Goal: Ask a question: Seek information or help from site administrators or community

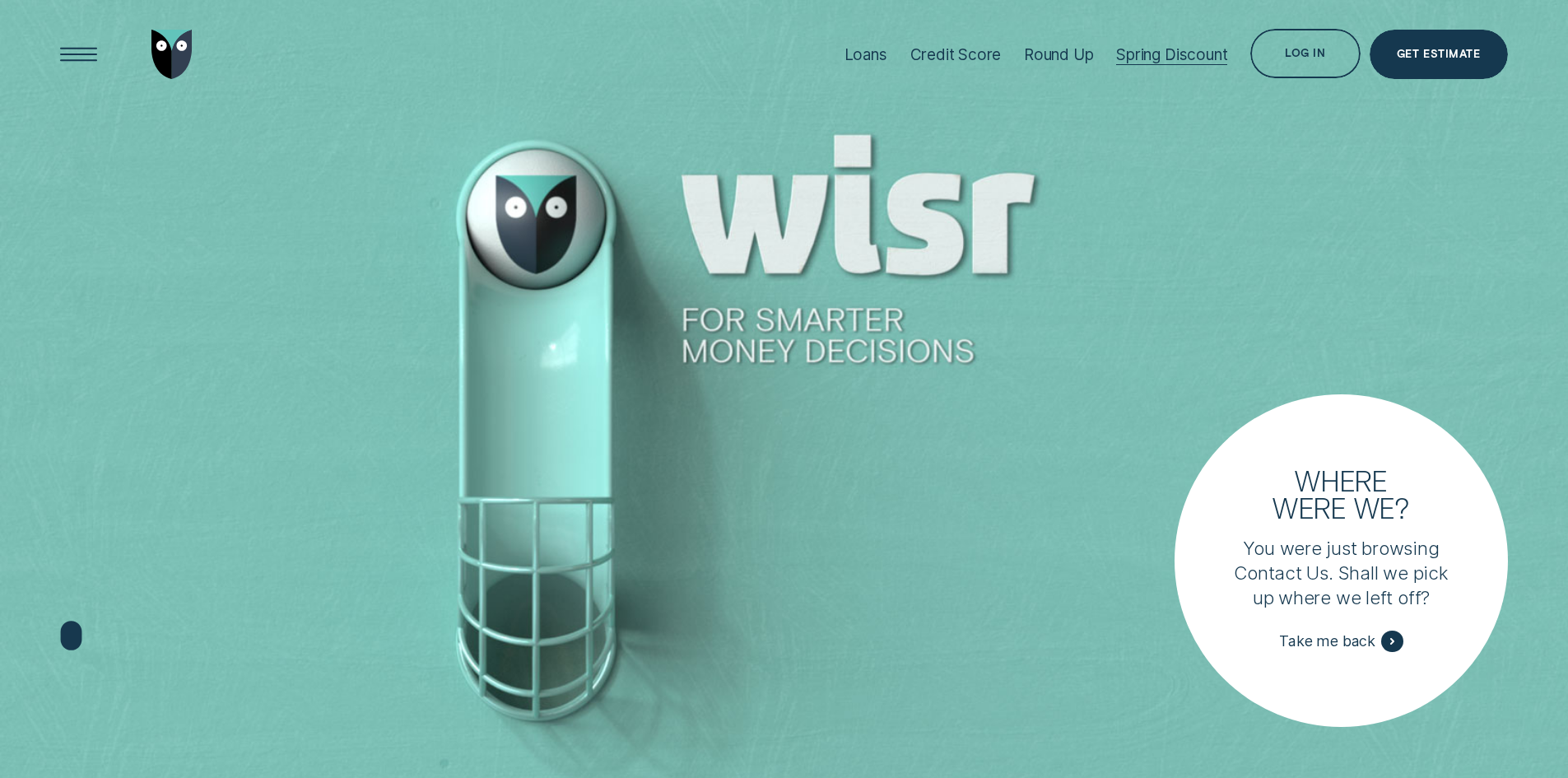
click at [1332, 42] on div "Log in" at bounding box center [1305, 53] width 109 height 49
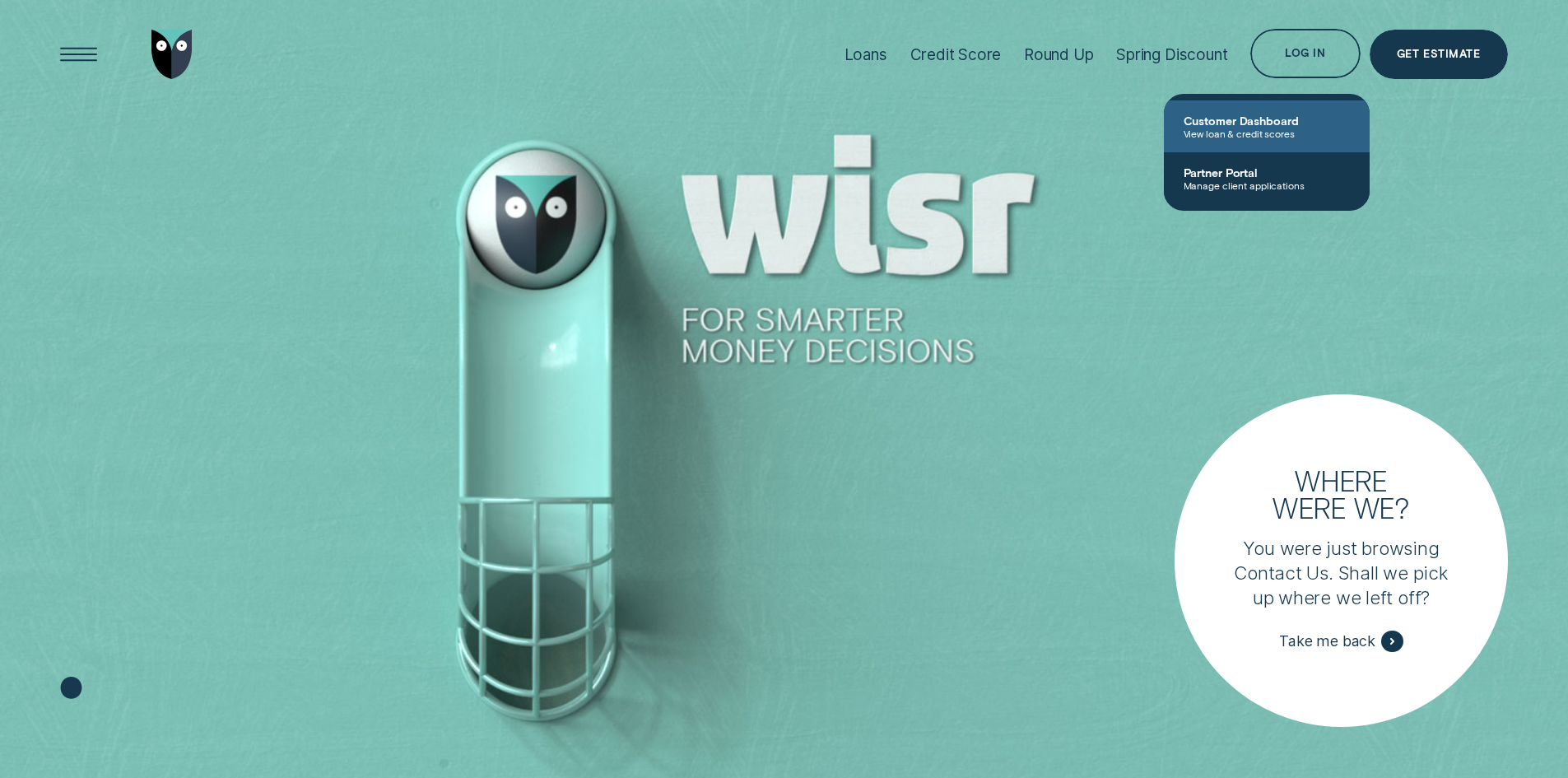
click at [1234, 135] on span "View loan & credit scores" at bounding box center [1267, 133] width 167 height 11
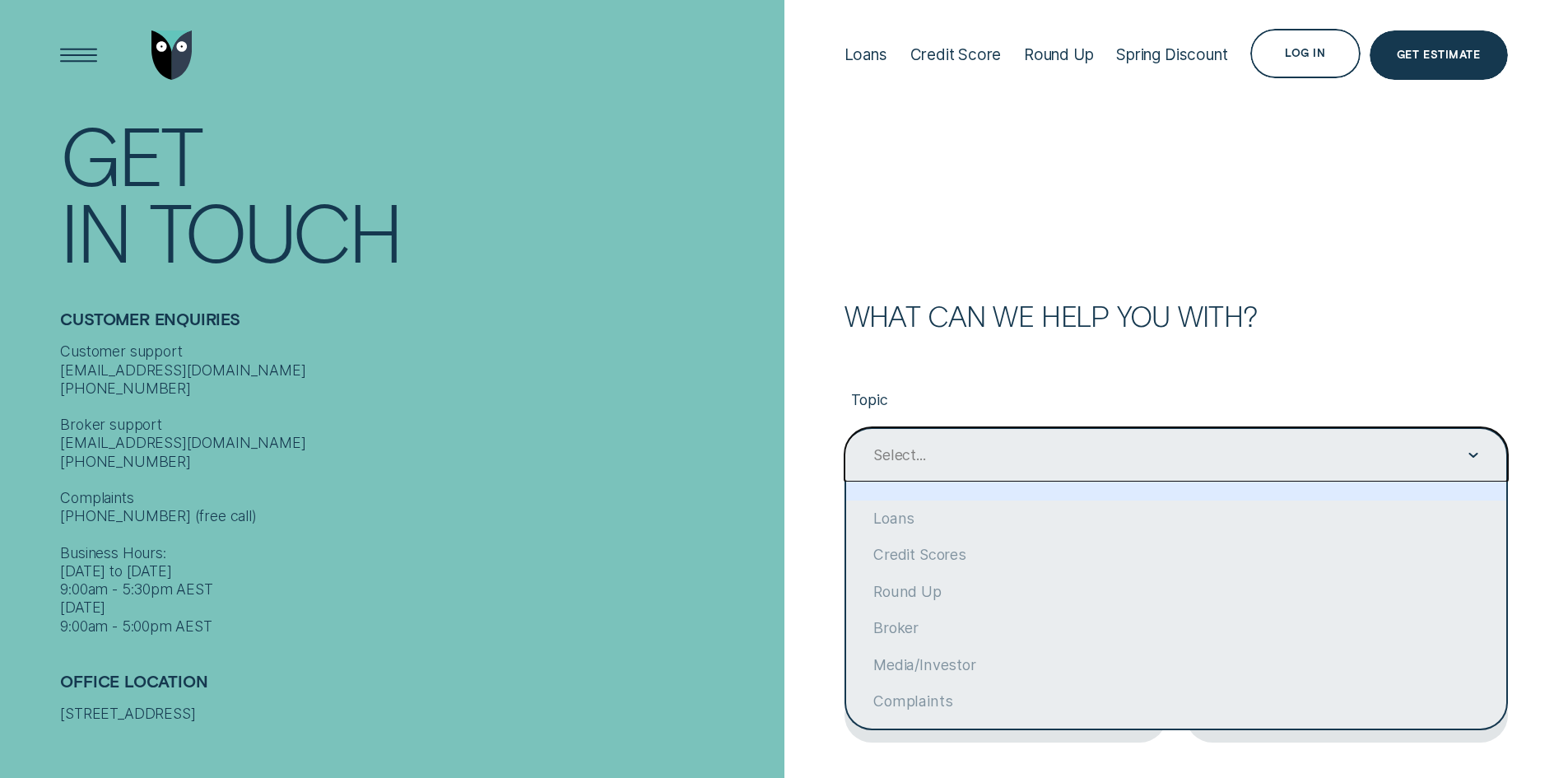
click at [1008, 436] on div "Select..." at bounding box center [1176, 454] width 664 height 56
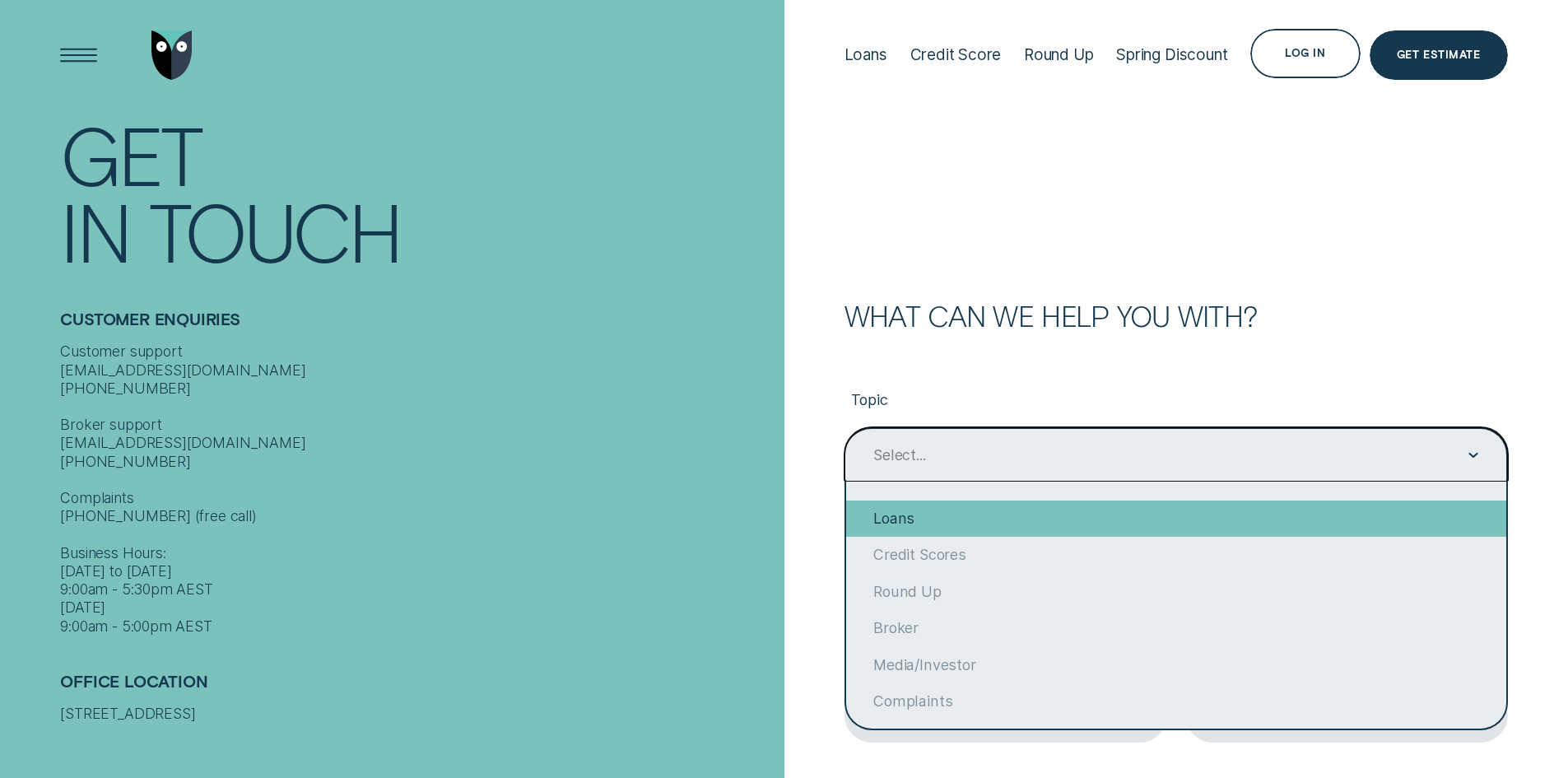
click at [980, 513] on div "Loans" at bounding box center [1176, 519] width 660 height 36
type input "Loans"
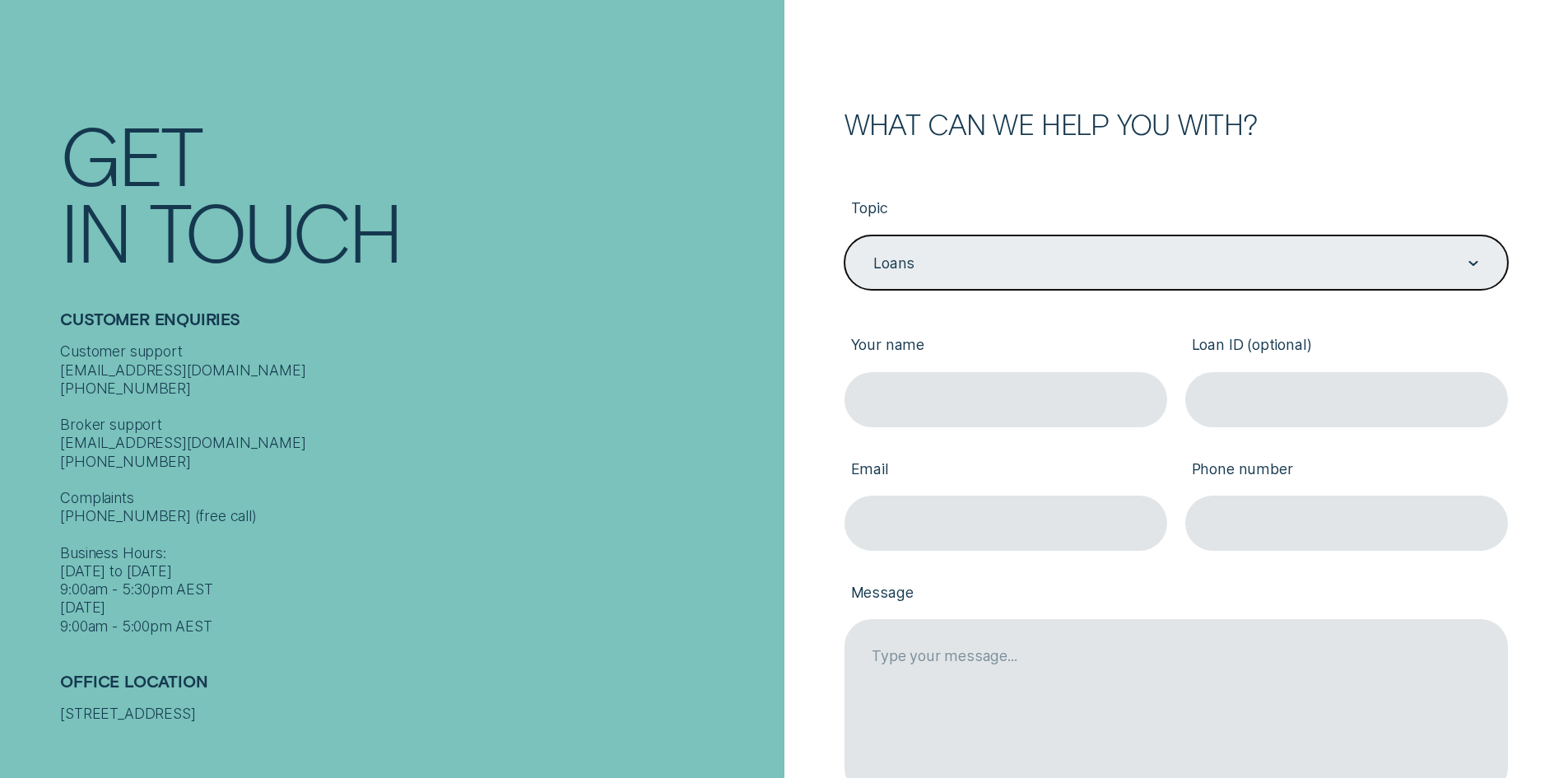
scroll to position [247, 0]
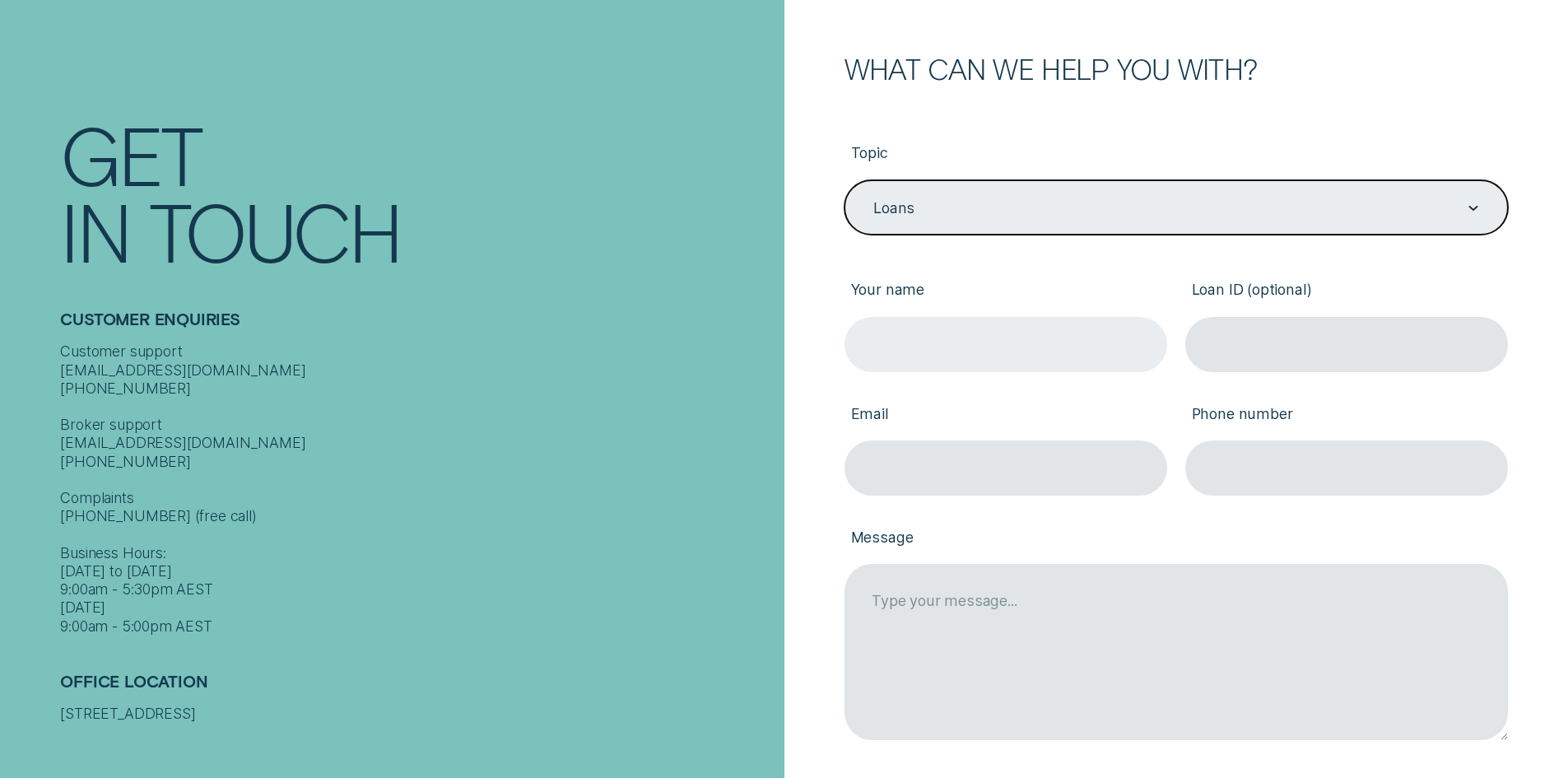
click at [991, 338] on input "Your name" at bounding box center [1006, 344] width 323 height 56
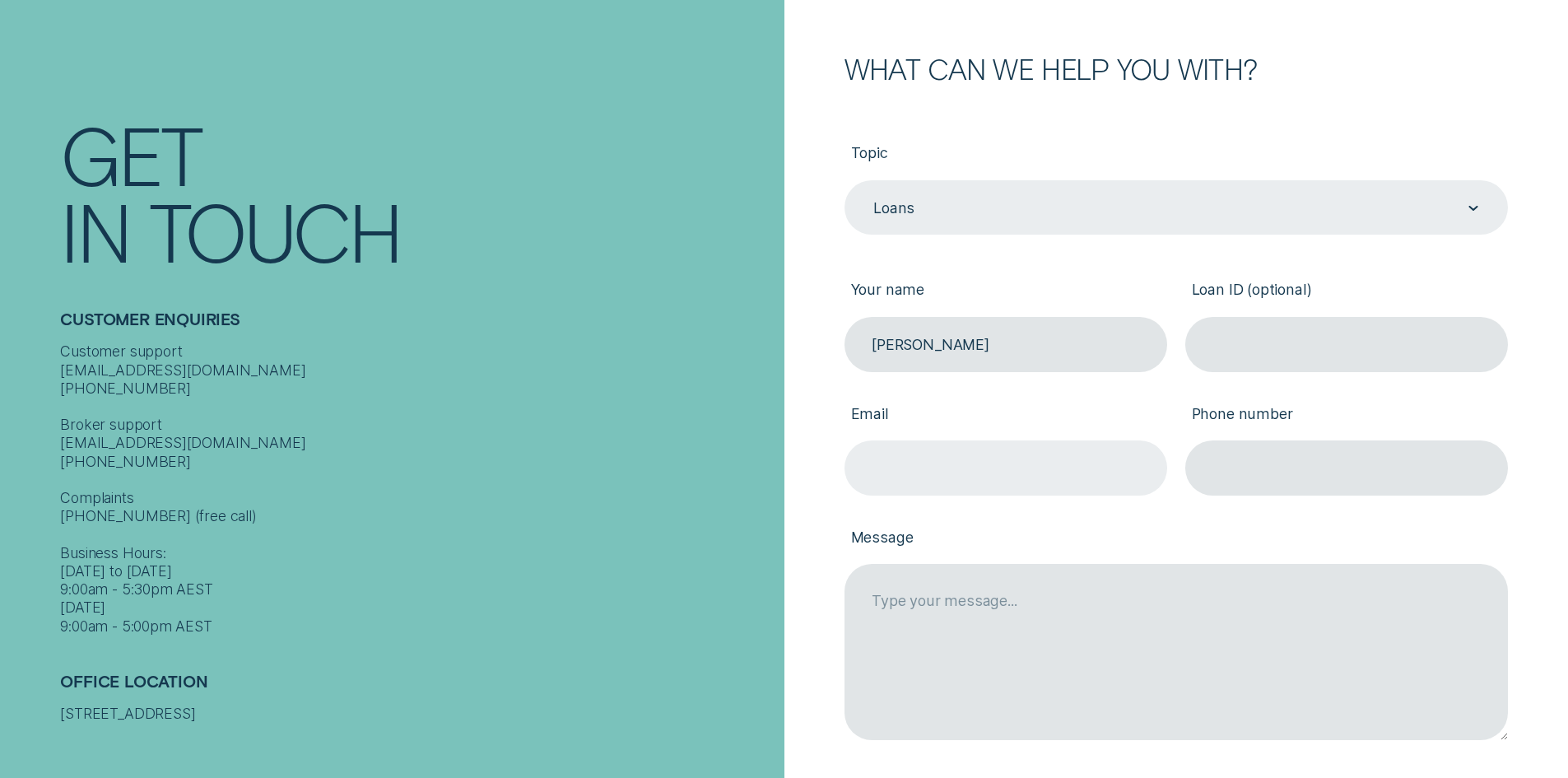
type input "Anthony Steadman"
click at [1022, 463] on input "Email" at bounding box center [1006, 468] width 323 height 56
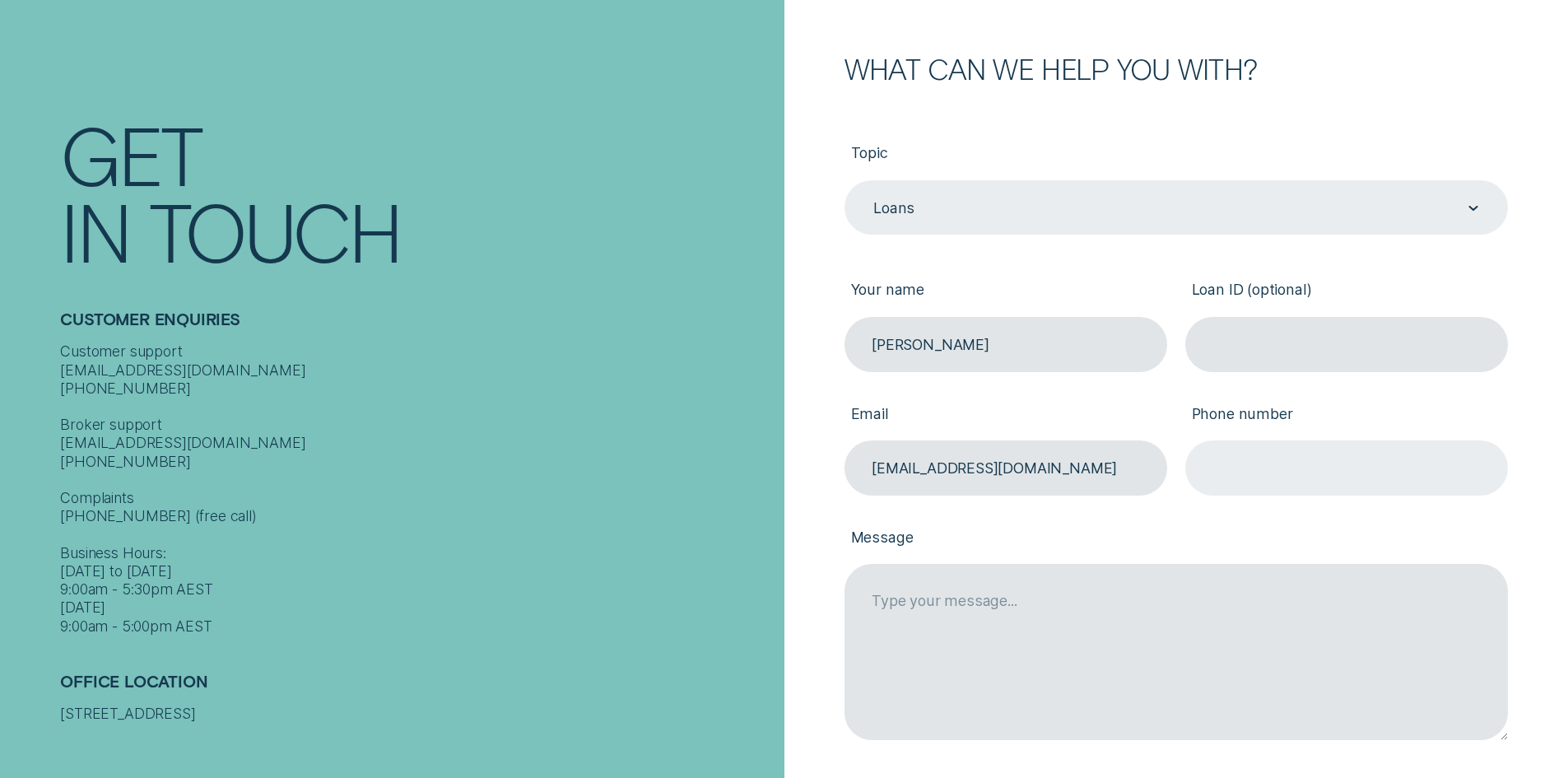
type input "steadman9@bigpond.com"
click at [1224, 475] on input "Phone number" at bounding box center [1347, 468] width 323 height 56
type input "0428954001"
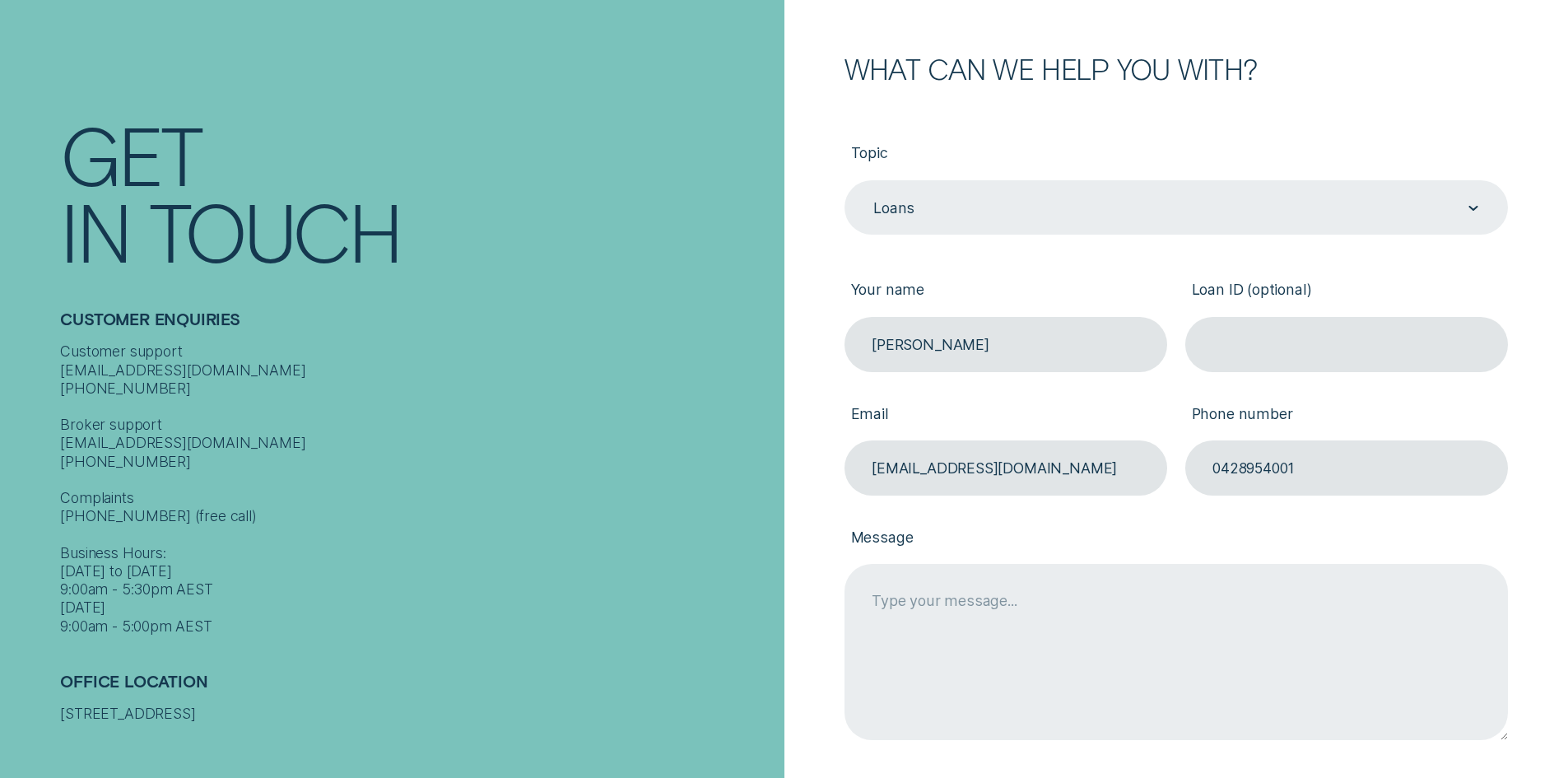
click at [945, 603] on textarea "Message" at bounding box center [1176, 651] width 664 height 175
click at [953, 641] on textarea "Hello, I am writing to ask why my loan wasn't direct debited on September 11? T…" at bounding box center [1176, 651] width 664 height 175
click at [995, 638] on textarea "Hello, I am writing to ask why my loan wasn't direct debited on September 11? T…" at bounding box center [1176, 651] width 664 height 175
click at [982, 635] on textarea "Hello, I am writing to ask why my loan wasn't direct debited on September 11? T…" at bounding box center [1176, 651] width 664 height 175
click at [1061, 624] on textarea "Hello, I am writing to ask why my loan wasn't direct debited on September 11? T…" at bounding box center [1176, 651] width 664 height 175
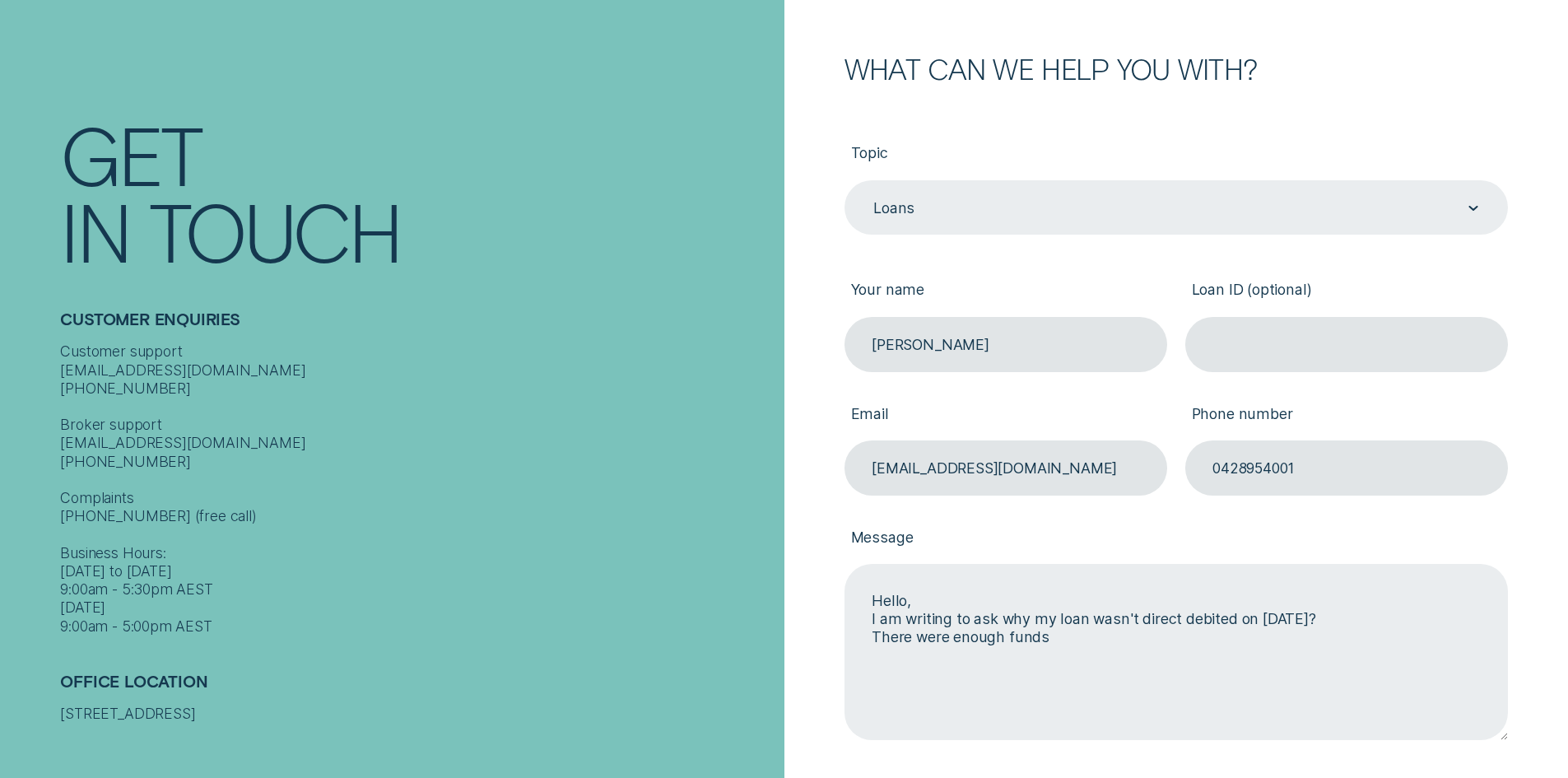
click at [1073, 632] on textarea "Hello, I am writing to ask why my loan wasn't direct debited on September 11? T…" at bounding box center [1176, 651] width 664 height 175
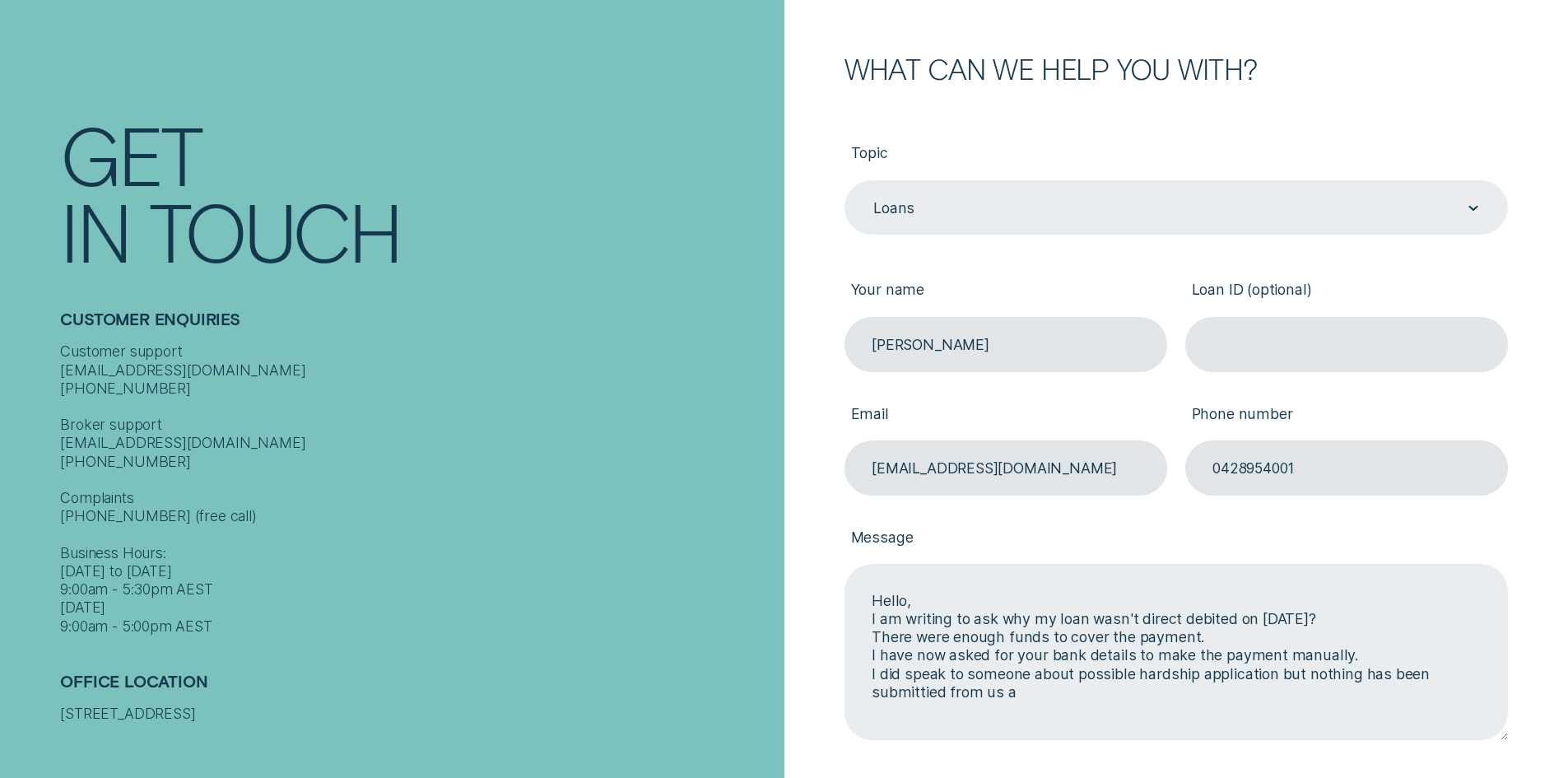
click at [930, 691] on textarea "Hello, I am writing to ask why my loan wasn't direct debited on September 11? T…" at bounding box center [1176, 651] width 664 height 175
click at [1021, 687] on textarea "Hello, I am writing to ask why my loan wasn't direct debited on September 11? T…" at bounding box center [1176, 651] width 664 height 175
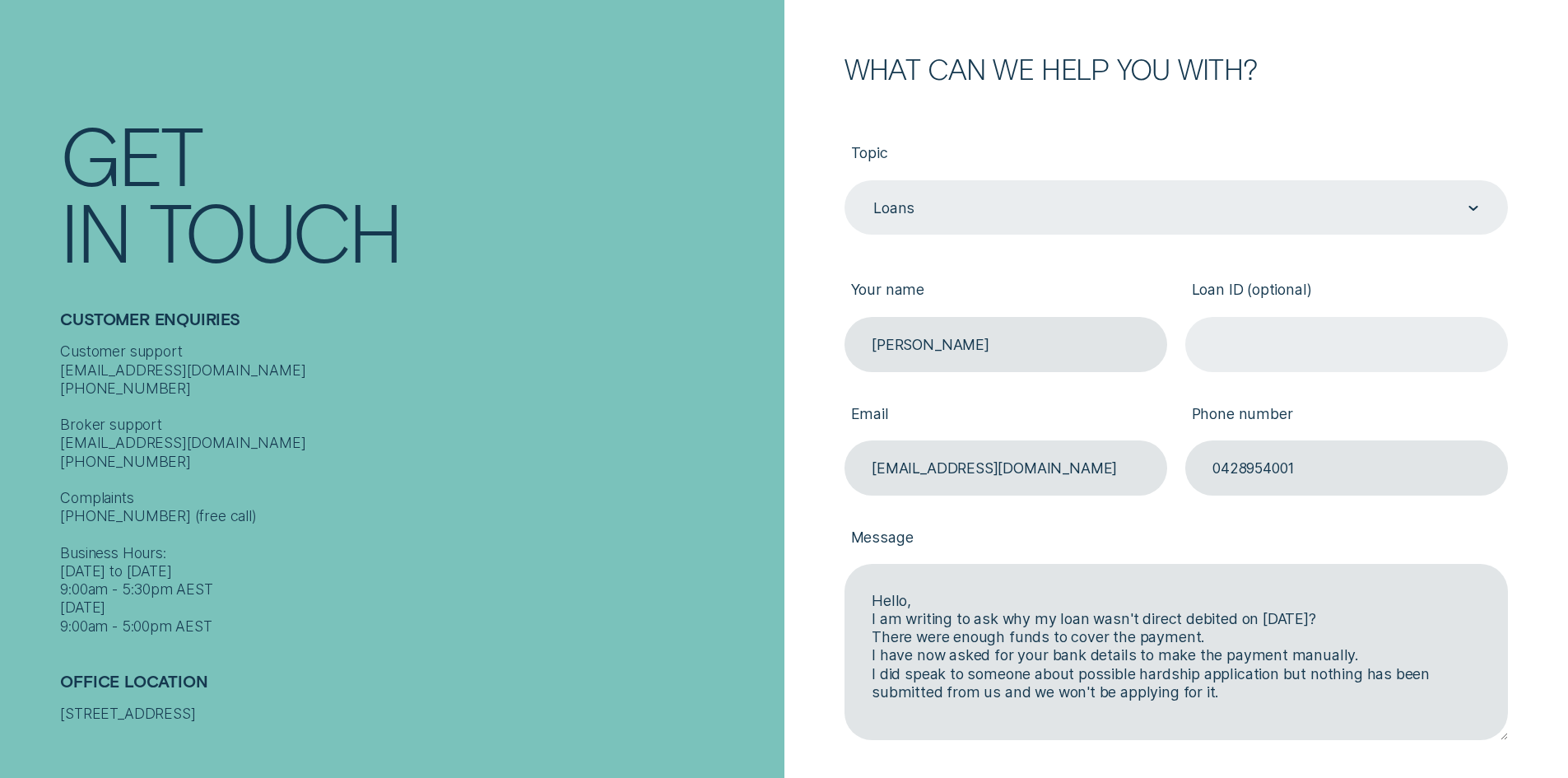
type textarea "Hello, I am writing to ask why my loan wasn't direct debited on September 11? T…"
click at [1348, 322] on input "Loan ID (optional)" at bounding box center [1347, 344] width 323 height 56
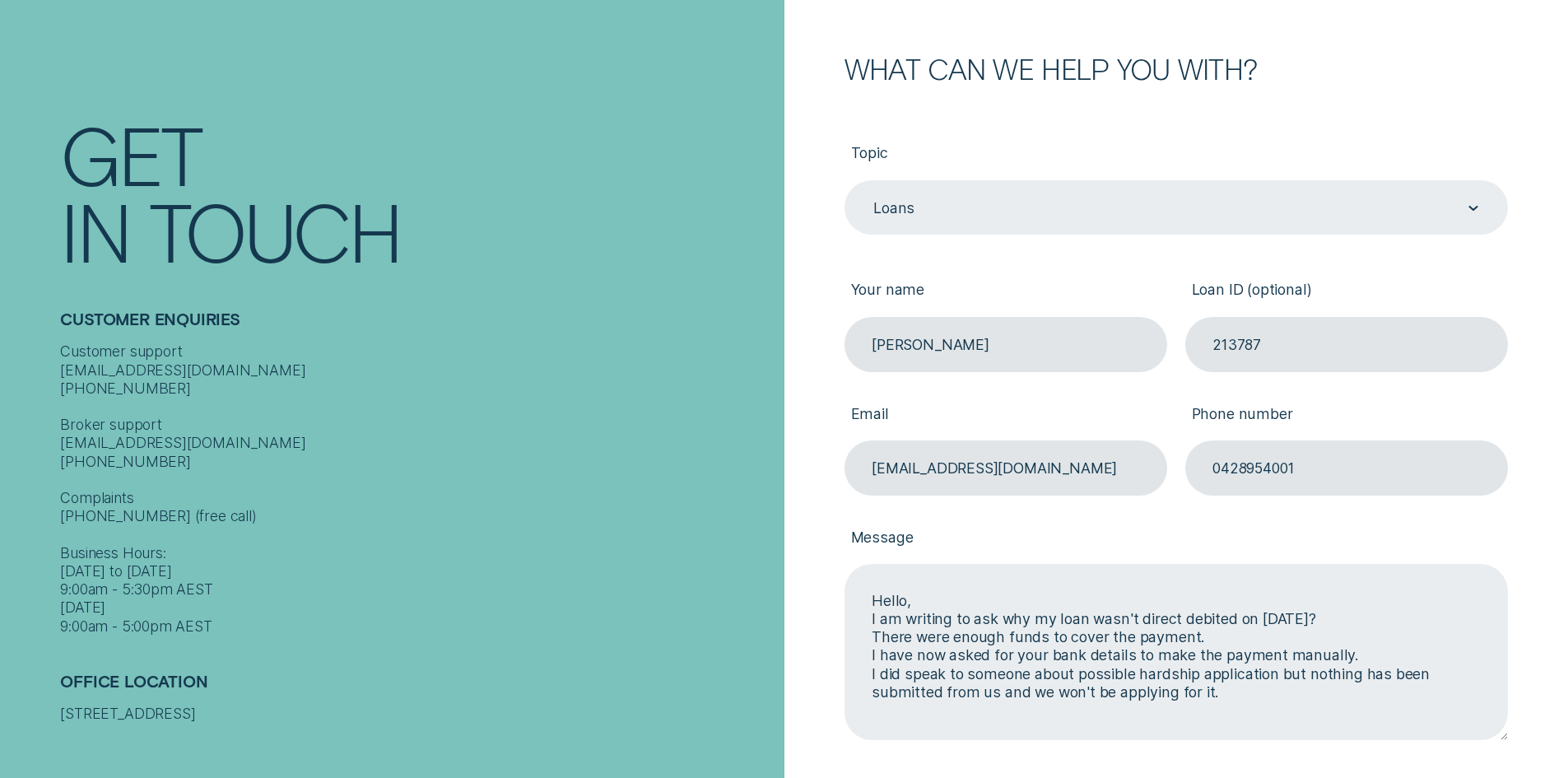
type input "213787"
click at [1197, 698] on textarea "Hello, I am writing to ask why my loan wasn't direct debited on September 11? T…" at bounding box center [1176, 651] width 664 height 175
drag, startPoint x: 1054, startPoint y: 696, endPoint x: 1092, endPoint y: 696, distance: 38.0
click at [1092, 696] on textarea "Hello, I am writing to ask why my loan wasn't direct debited on September 11? T…" at bounding box center [1176, 651] width 664 height 175
click at [1116, 714] on textarea "Hello, I am writing to ask why my loan wasn't direct debited on September 11? T…" at bounding box center [1176, 651] width 664 height 175
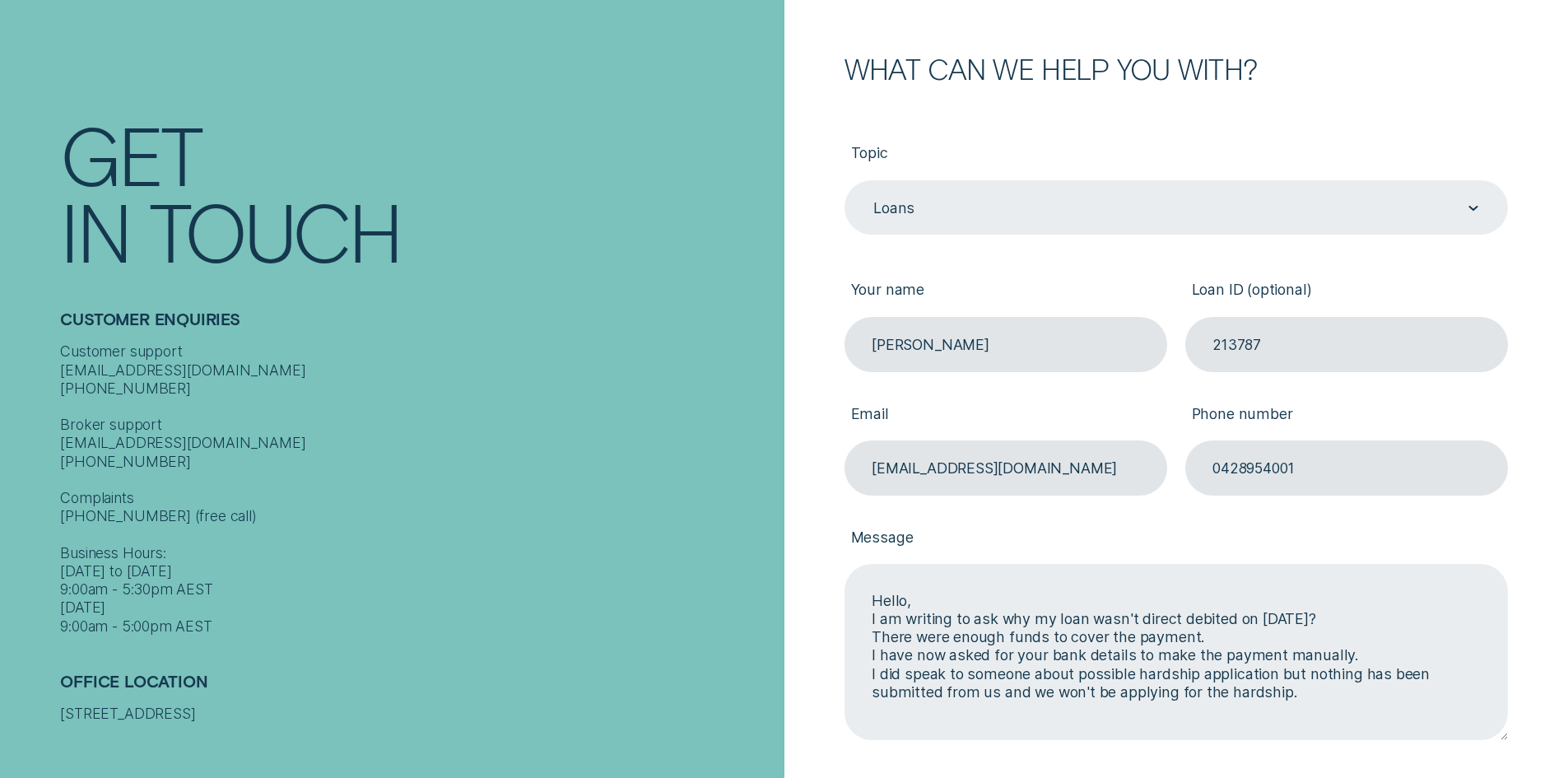
click at [1296, 695] on textarea "Hello, I am writing to ask why my loan wasn't direct debited on September 11? T…" at bounding box center [1176, 651] width 664 height 175
click at [949, 657] on textarea "Hello, I am writing to ask why my loan wasn't direct debited on September 11? T…" at bounding box center [1176, 651] width 664 height 175
click at [1168, 716] on textarea "Hello, I am writing to ask why my loan wasn't direct debited on September 11? T…" at bounding box center [1176, 651] width 664 height 175
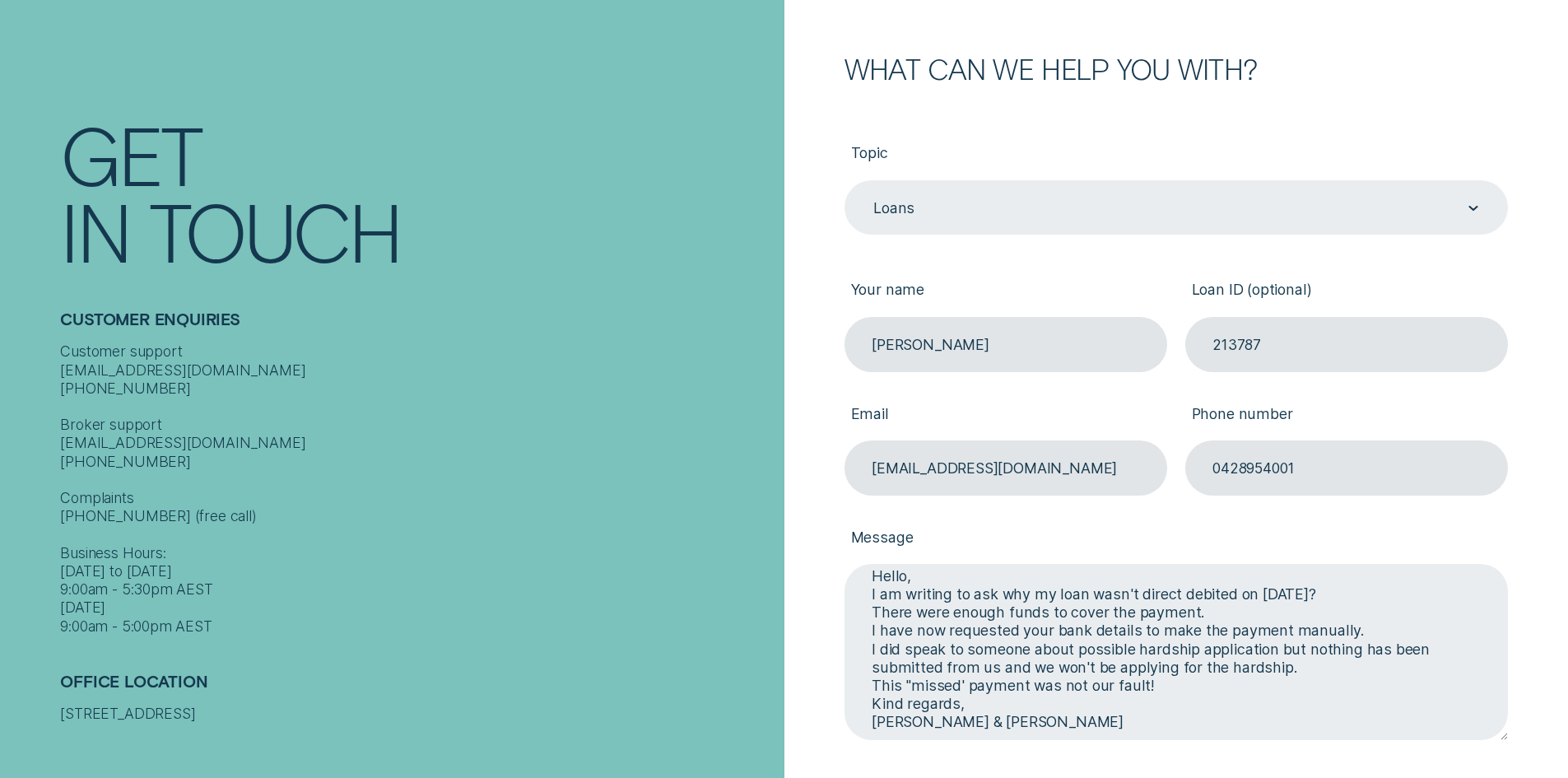
scroll to position [25, 0]
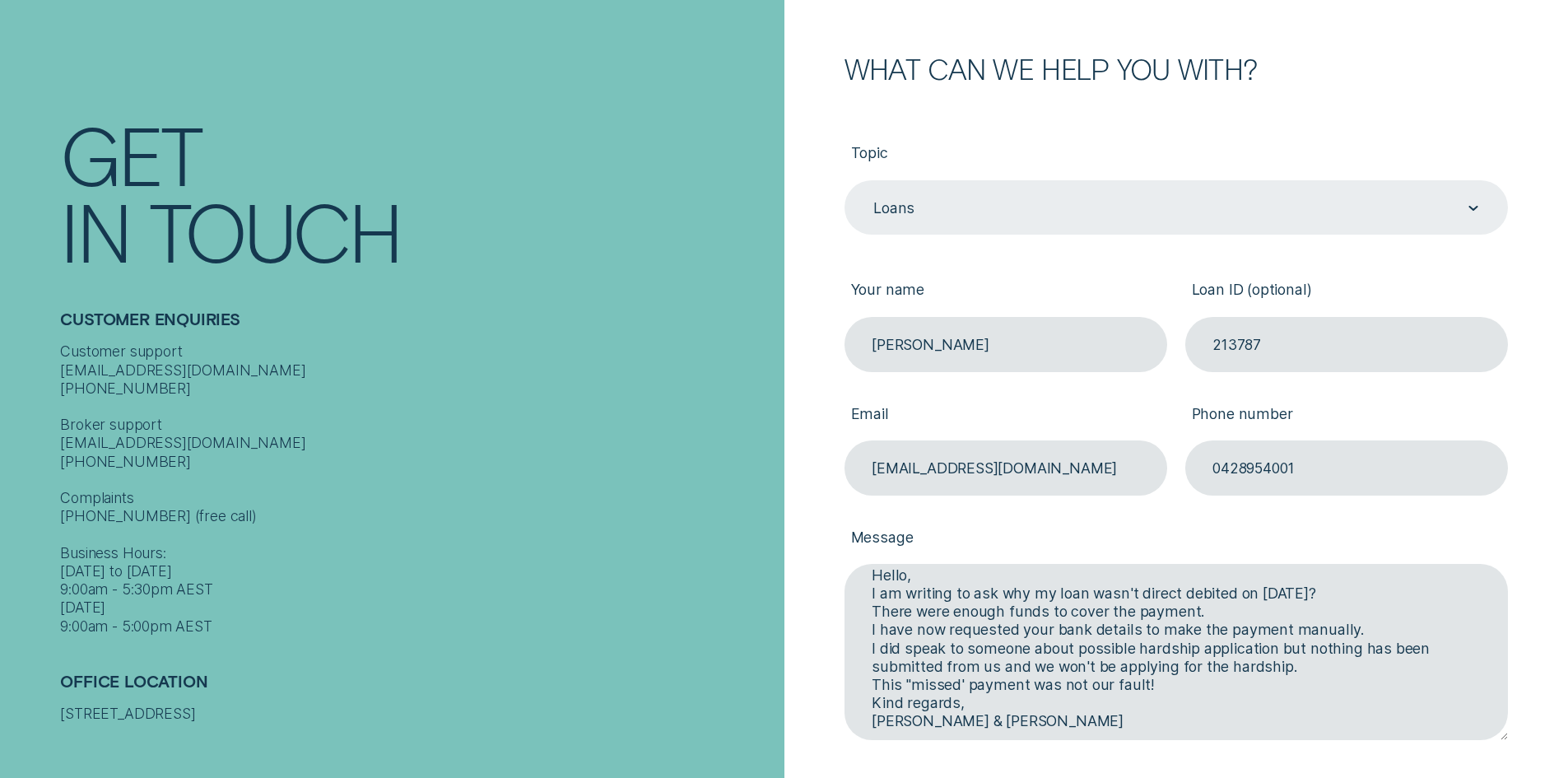
type textarea "Hello, I am writing to ask why my loan wasn't direct debited on September 11? T…"
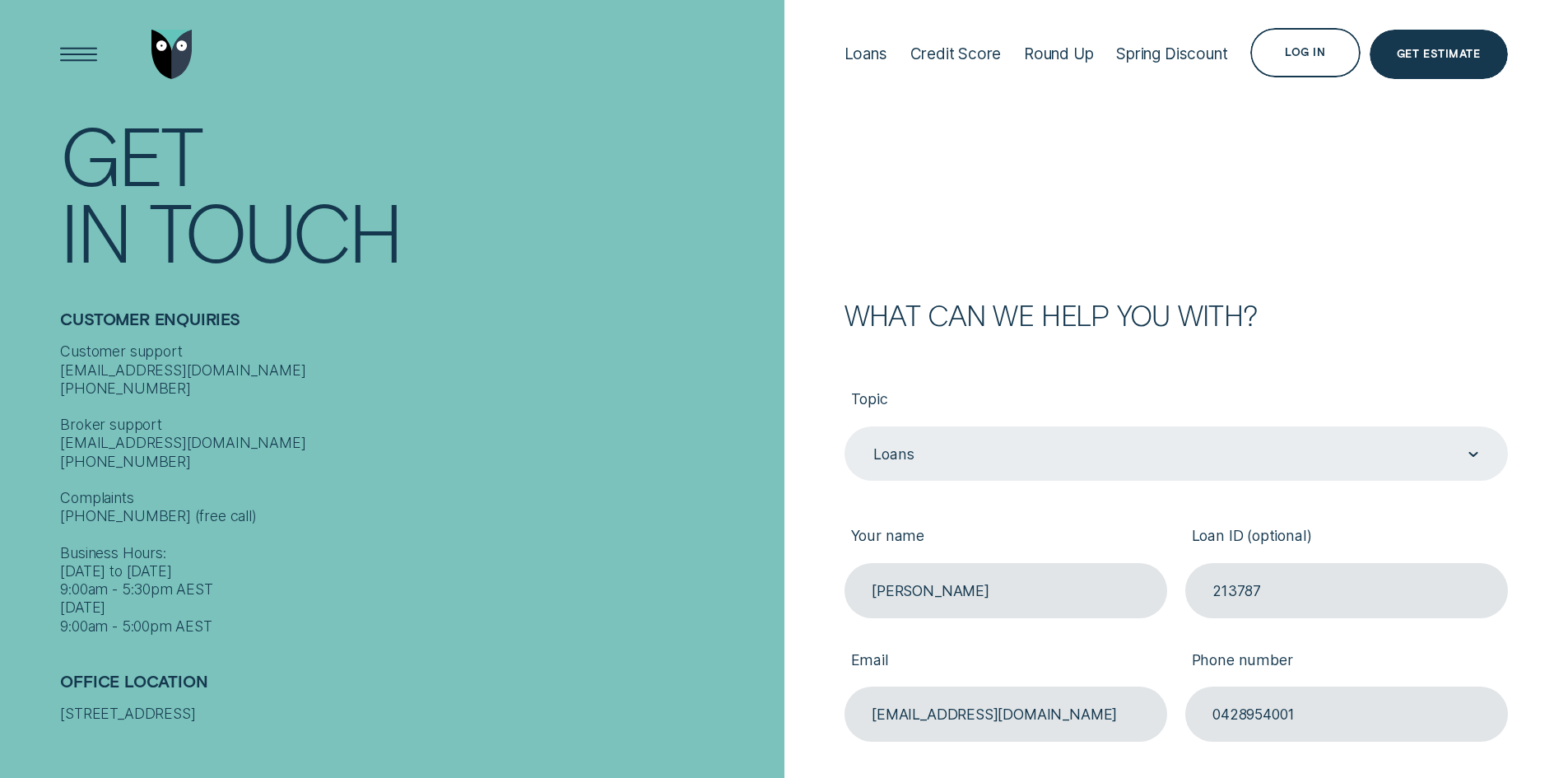
scroll to position [0, 0]
